Goal: Information Seeking & Learning: Find contact information

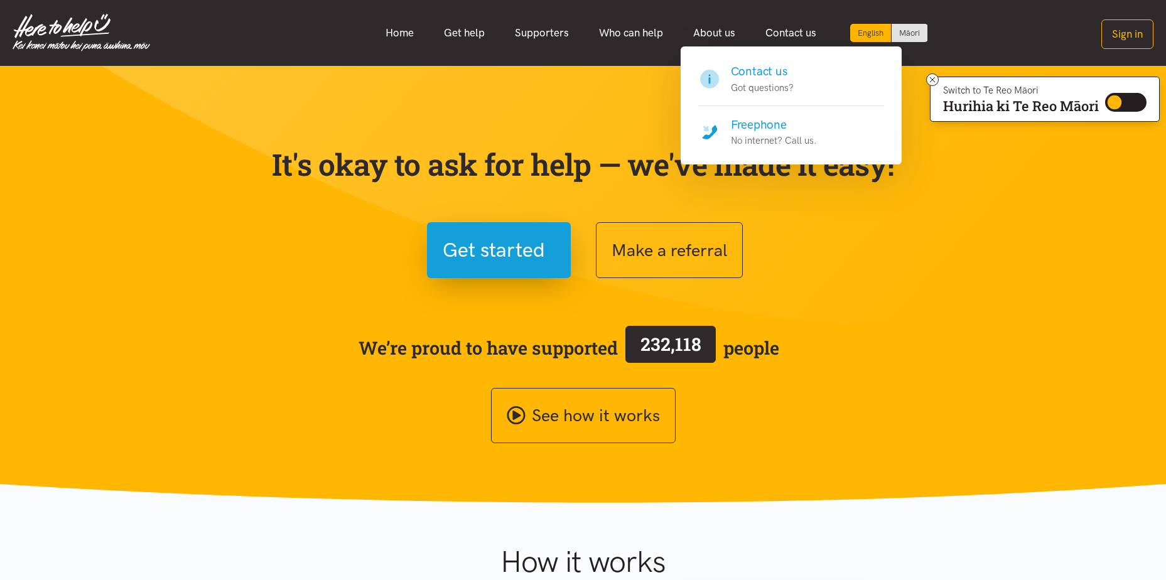
click at [784, 28] on link "Contact us" at bounding box center [790, 32] width 81 height 27
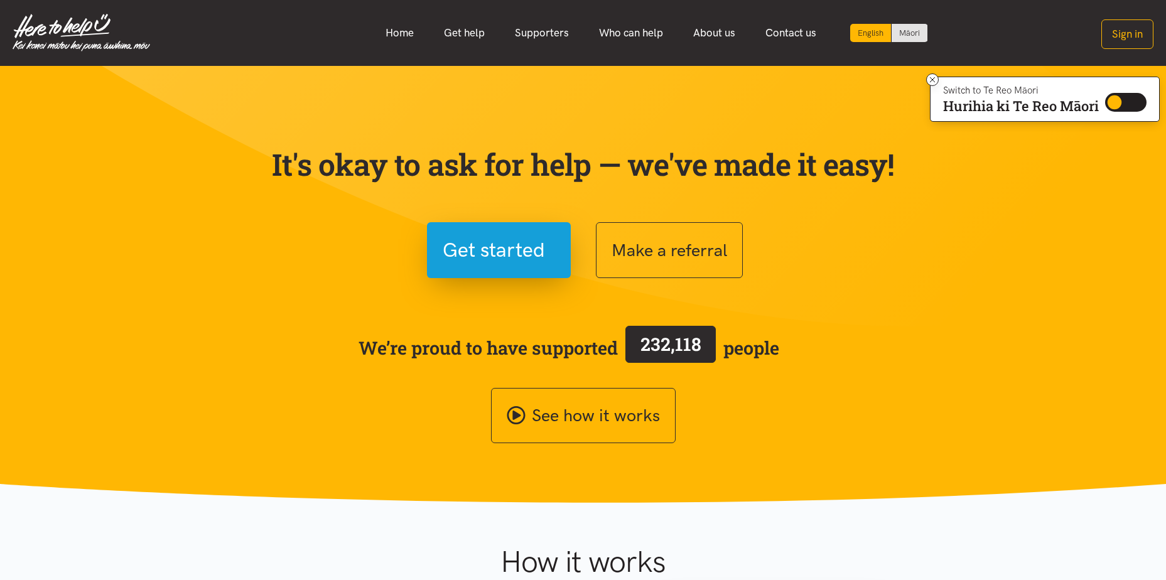
click at [784, 28] on link "Contact us" at bounding box center [790, 32] width 81 height 27
click at [454, 34] on link "Get help" at bounding box center [464, 32] width 71 height 27
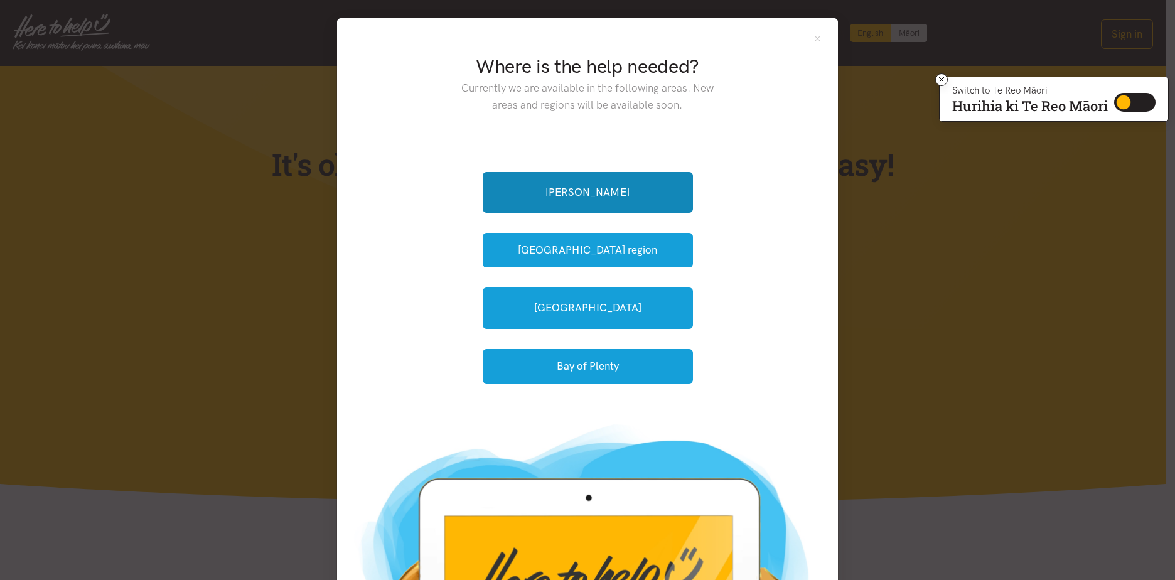
click at [542, 180] on link "[PERSON_NAME]" at bounding box center [588, 192] width 210 height 41
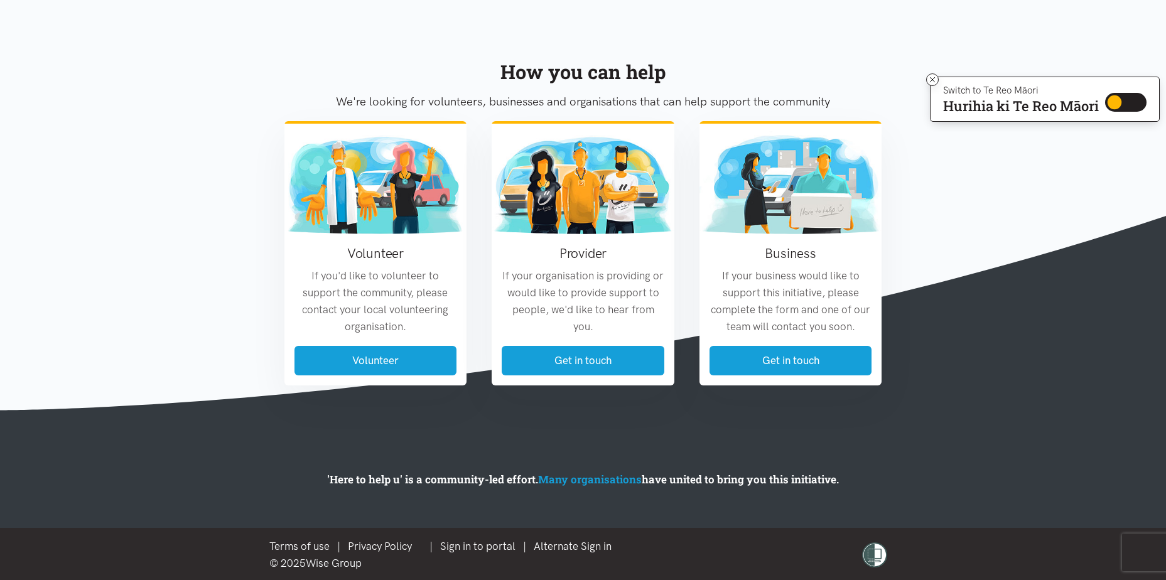
scroll to position [1013, 0]
